Goal: Transaction & Acquisition: Obtain resource

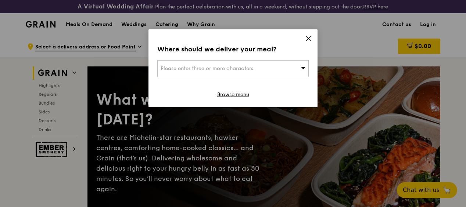
click at [304, 66] on icon at bounding box center [302, 68] width 5 height 6
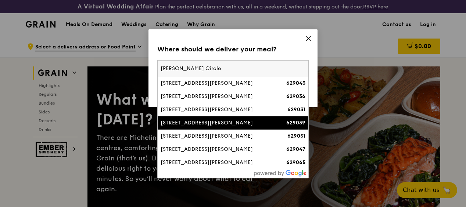
type input "[PERSON_NAME] Circle"
click at [243, 121] on div "[STREET_ADDRESS][PERSON_NAME]" at bounding box center [214, 122] width 109 height 7
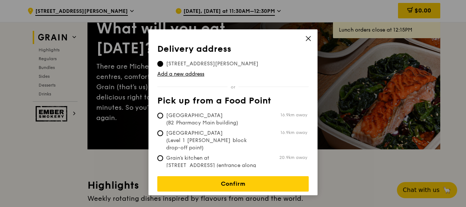
scroll to position [73, 0]
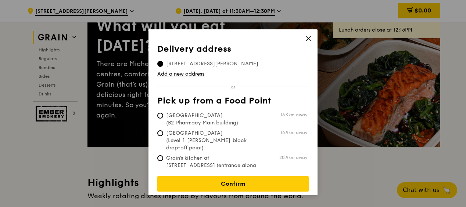
click at [307, 39] on icon at bounding box center [308, 38] width 7 height 7
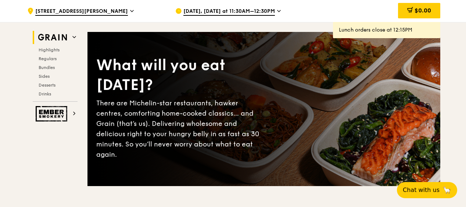
scroll to position [0, 0]
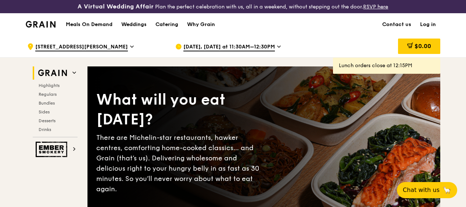
click at [264, 50] on span "[DATE], [DATE] at 11:30AM–12:30PM" at bounding box center [228, 47] width 91 height 8
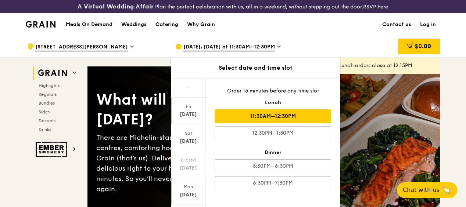
click at [184, 190] on div "Mon" at bounding box center [188, 187] width 33 height 6
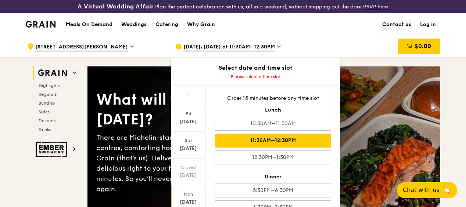
click at [300, 142] on div "11:30AM–12:30PM" at bounding box center [272, 141] width 116 height 14
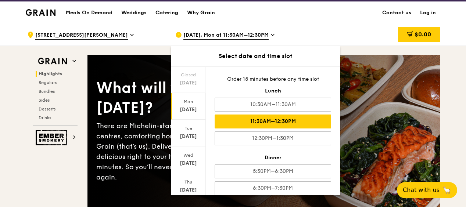
scroll to position [37, 0]
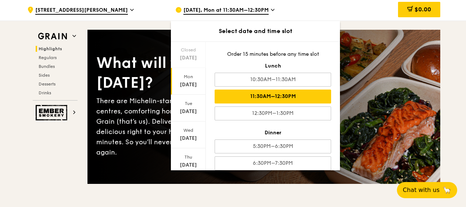
click at [309, 102] on div "11:30AM–12:30PM" at bounding box center [272, 97] width 116 height 14
click at [333, 17] on div "$0.00" at bounding box center [381, 10] width 118 height 22
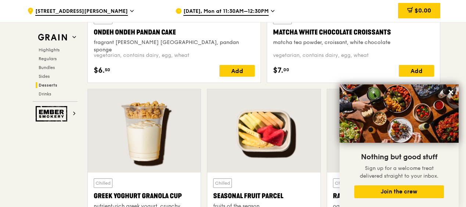
scroll to position [2056, 0]
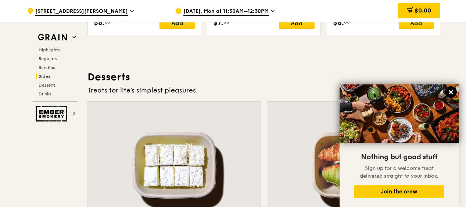
click at [453, 92] on icon at bounding box center [450, 92] width 7 height 7
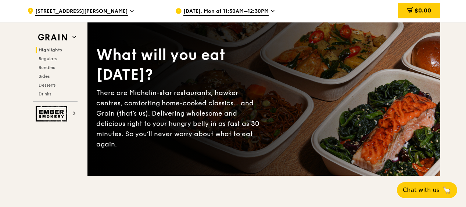
scroll to position [0, 0]
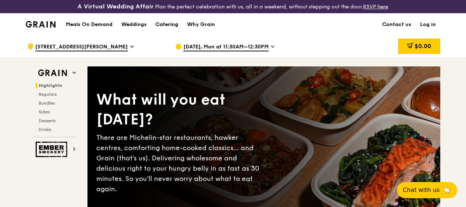
click at [161, 32] on div "Catering" at bounding box center [166, 25] width 23 height 22
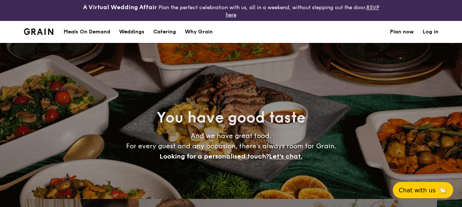
select select
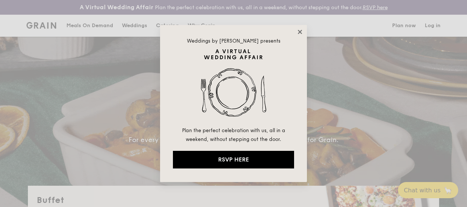
click at [299, 32] on icon at bounding box center [300, 32] width 7 height 7
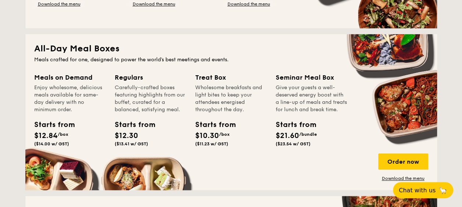
scroll to position [330, 0]
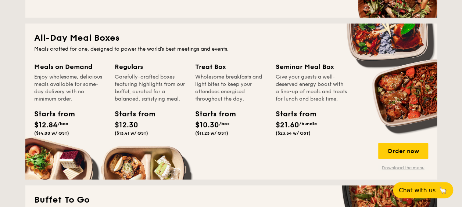
click at [395, 166] on link "Download the menu" at bounding box center [403, 168] width 50 height 6
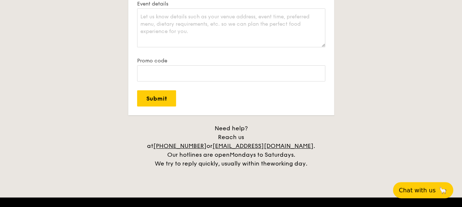
scroll to position [1469, 0]
